Goal: Download file/media

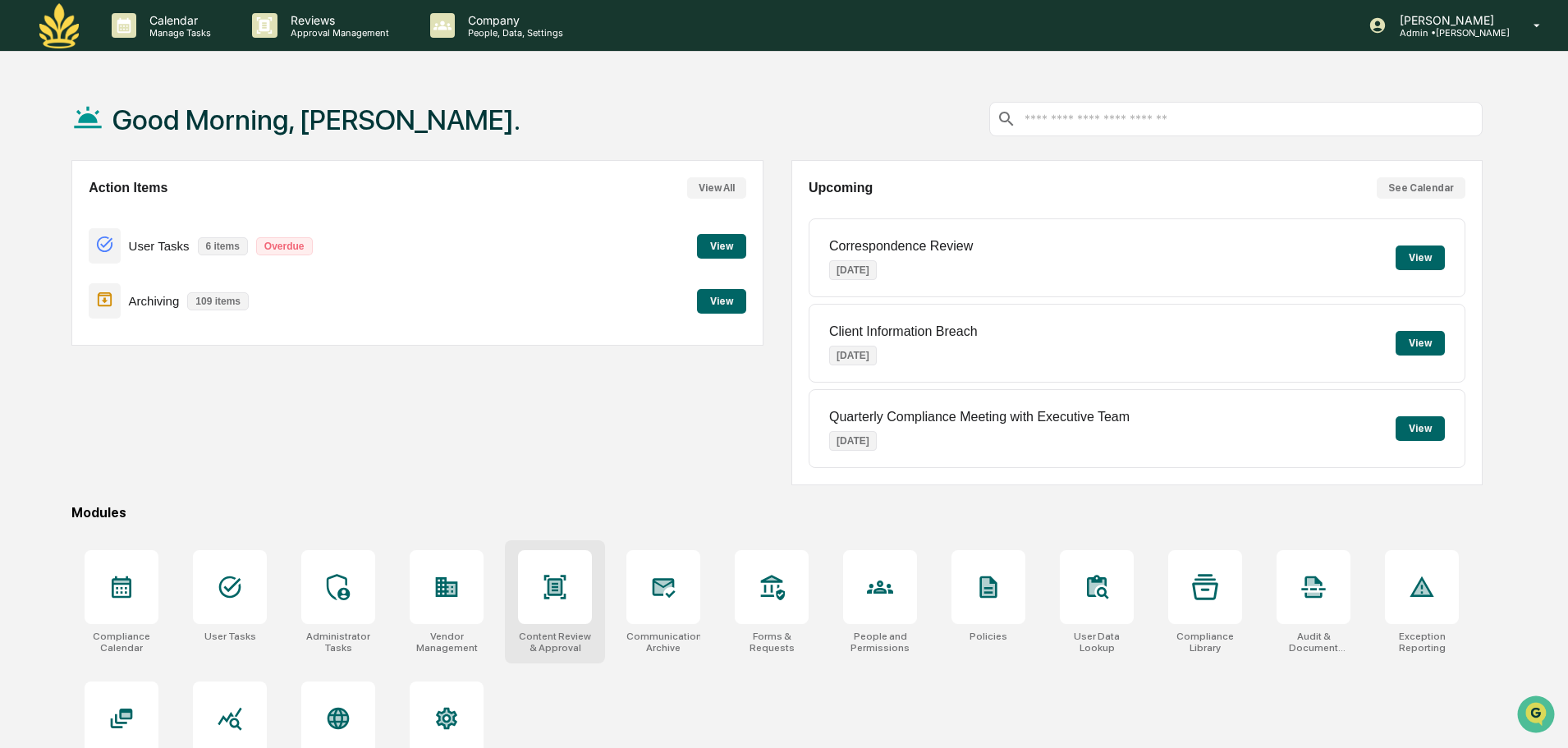
click at [561, 610] on div at bounding box center [554, 587] width 74 height 74
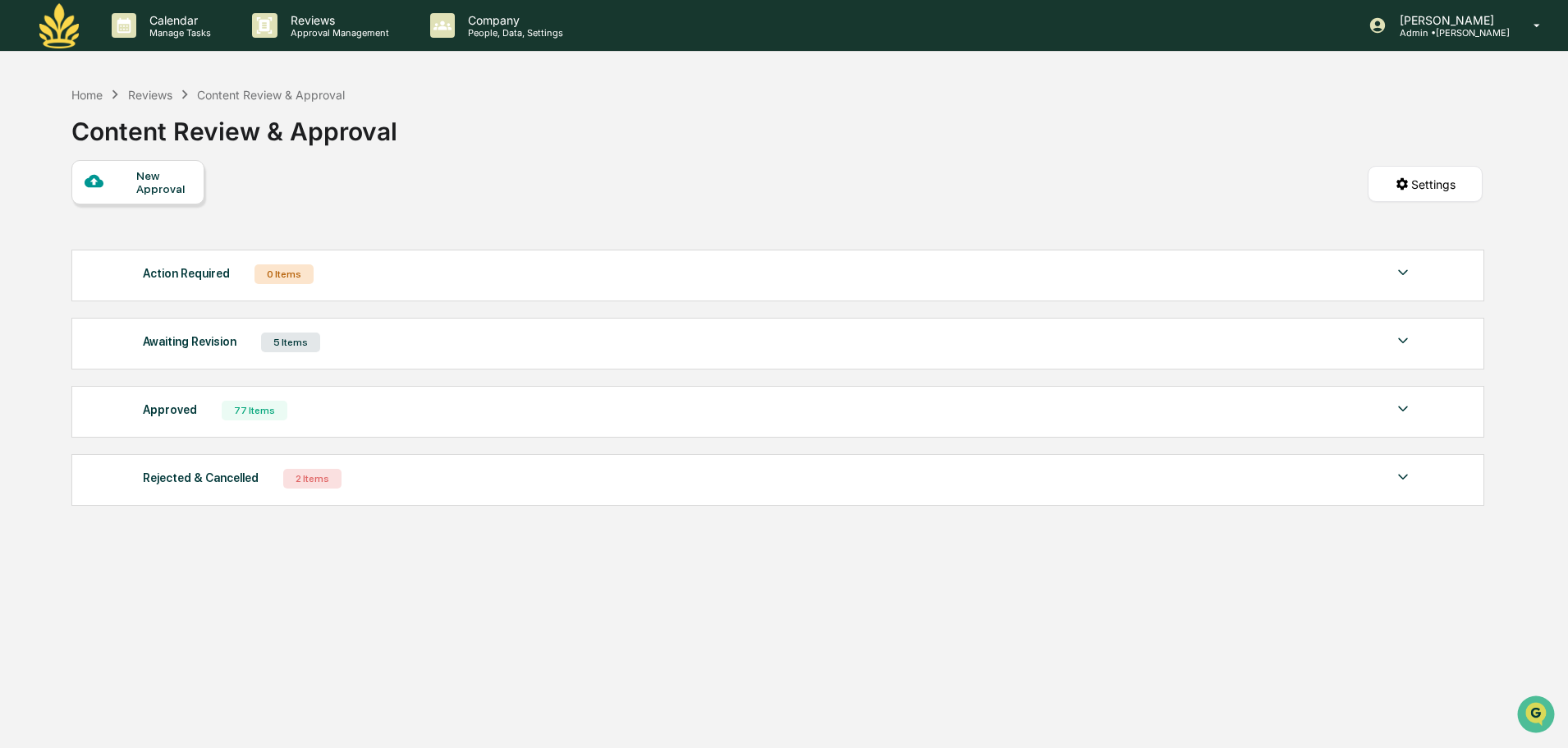
drag, startPoint x: 239, startPoint y: 414, endPoint x: 270, endPoint y: 417, distance: 31.1
click at [243, 415] on div "77 Items" at bounding box center [254, 410] width 66 height 20
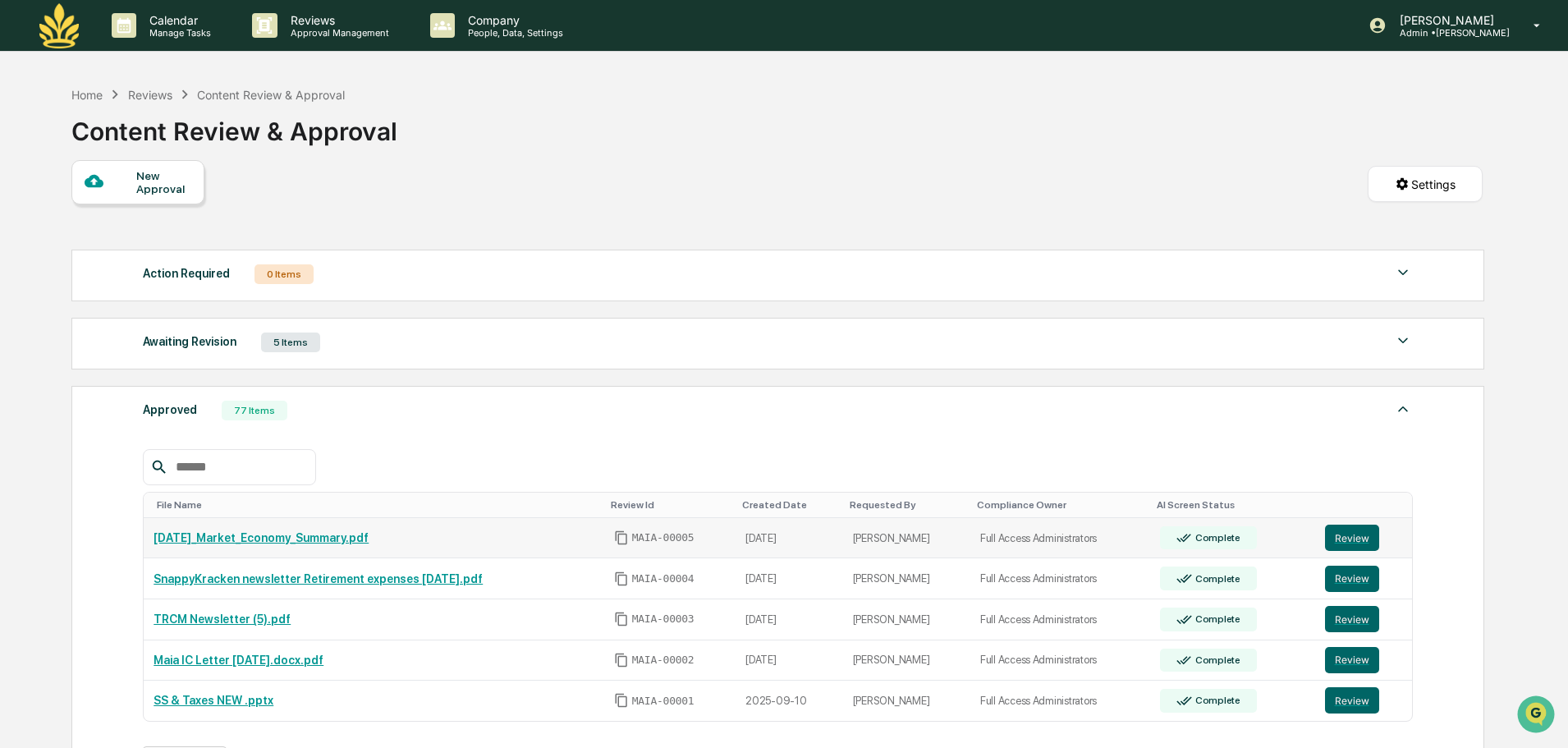
click at [348, 544] on link "[DATE]_Market_Economy_Summary.pdf" at bounding box center [261, 537] width 215 height 13
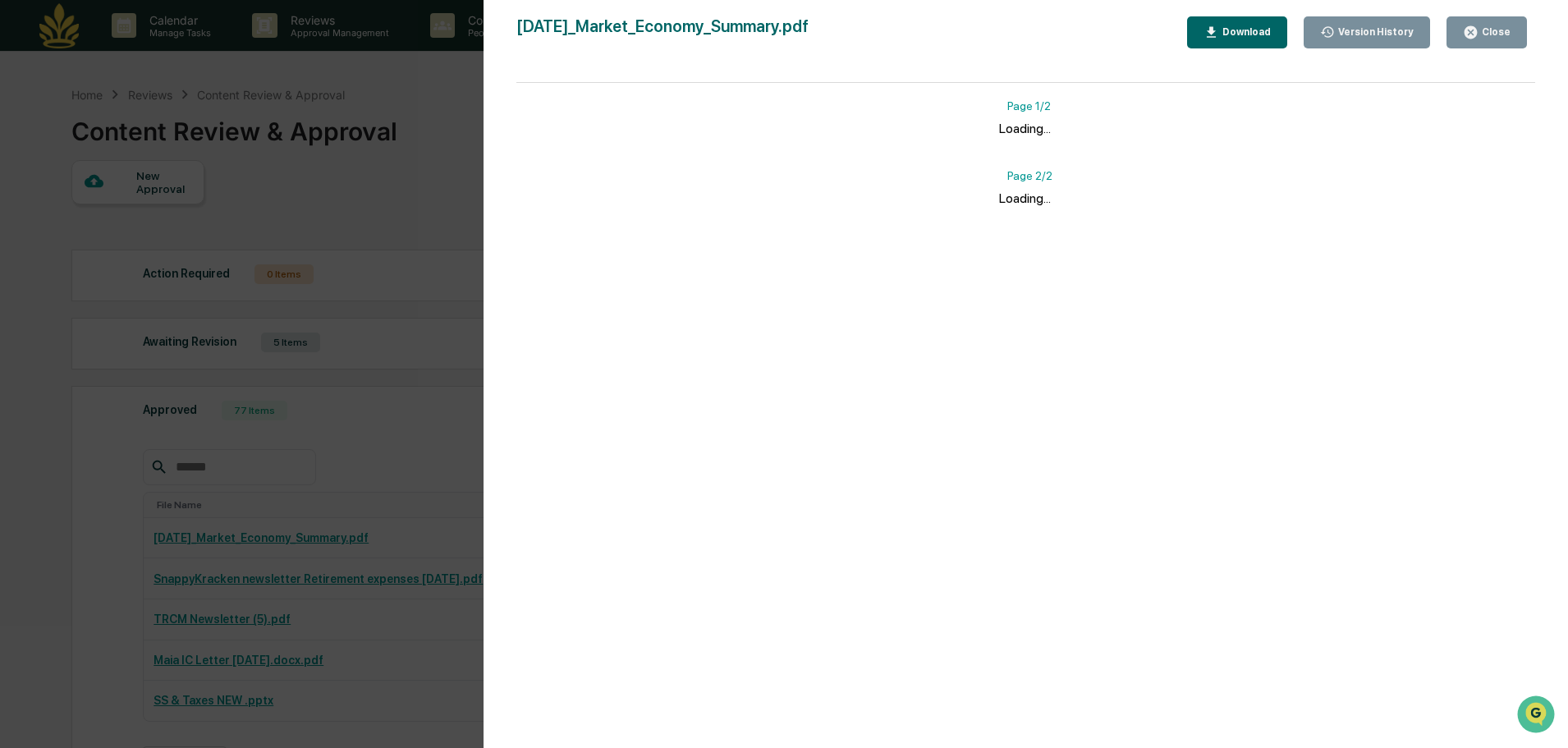
click at [1252, 20] on button "Download" at bounding box center [1237, 32] width 100 height 32
